Goal: Navigation & Orientation: Find specific page/section

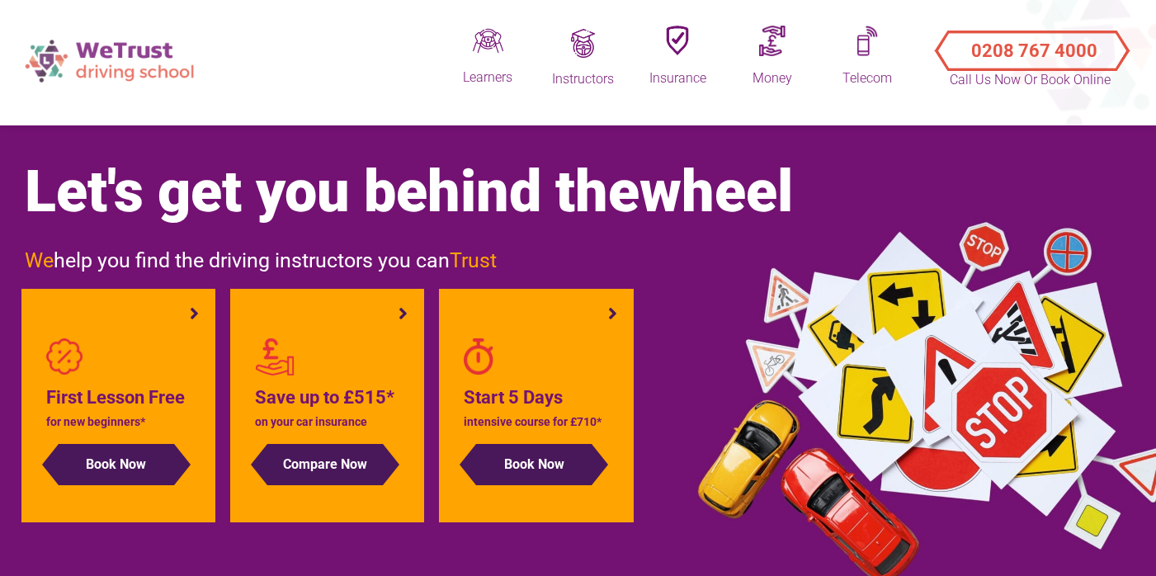
click at [136, 60] on img at bounding box center [112, 60] width 190 height 59
click at [119, 54] on img at bounding box center [112, 60] width 190 height 59
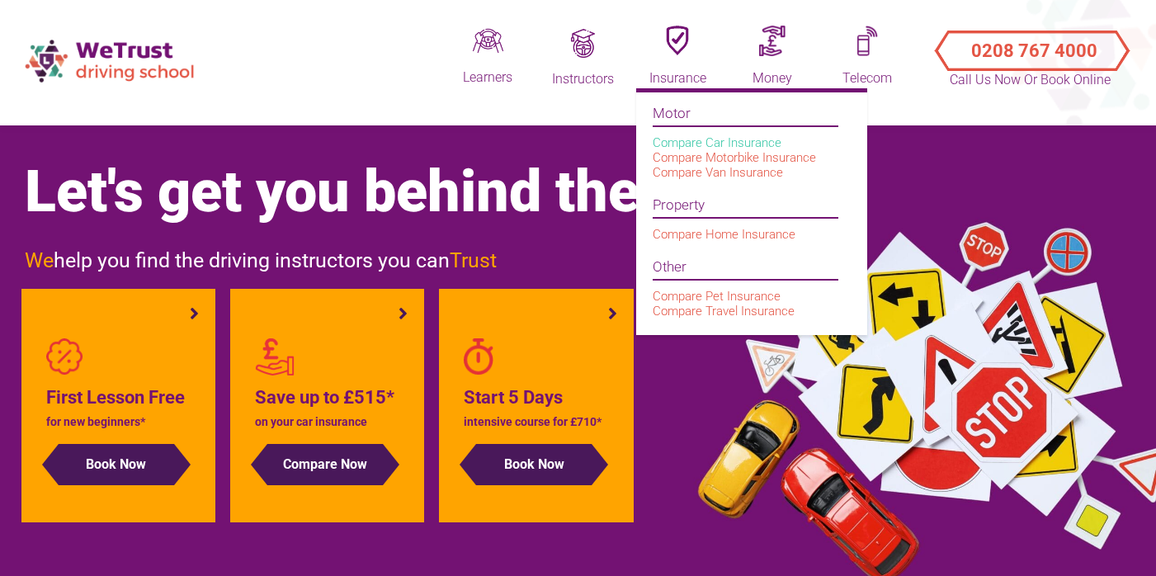
click at [677, 141] on link "Compare Car Insurance" at bounding box center [717, 142] width 129 height 15
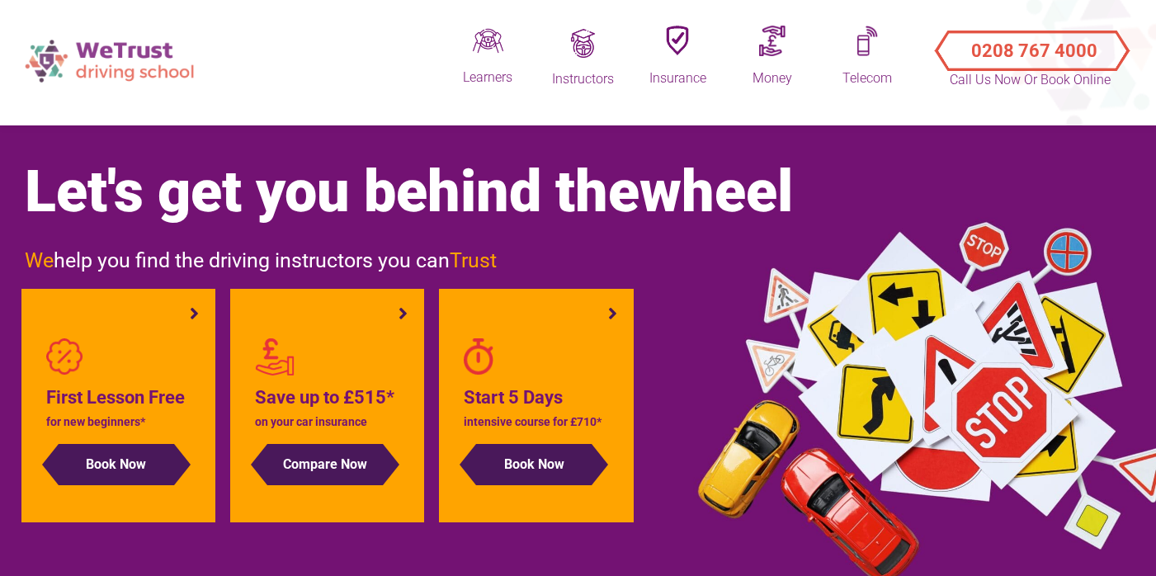
click at [155, 64] on img at bounding box center [112, 60] width 190 height 59
